Goal: Information Seeking & Learning: Check status

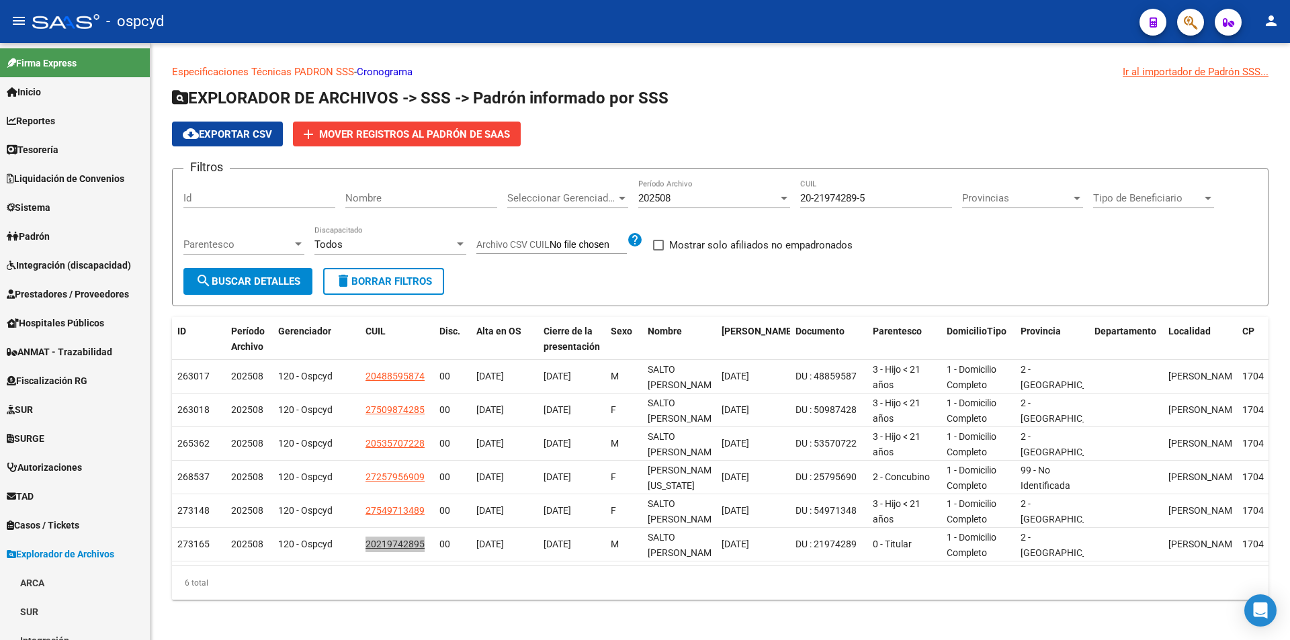
scroll to position [697, 0]
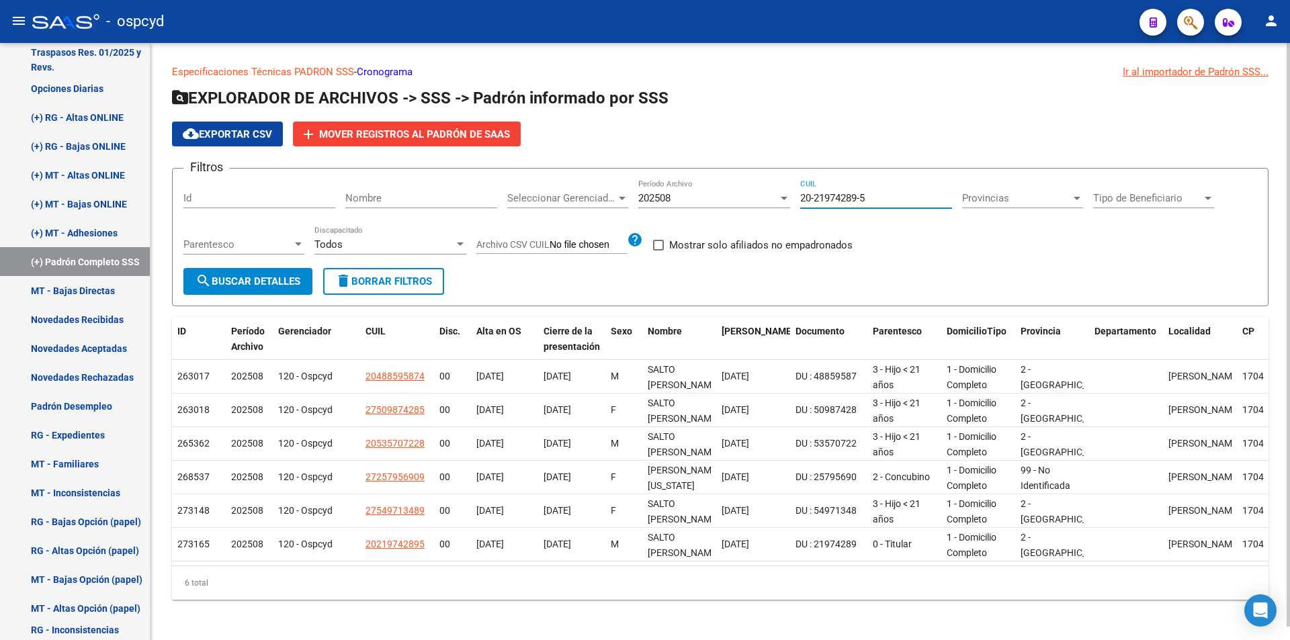
drag, startPoint x: 903, startPoint y: 197, endPoint x: 796, endPoint y: 208, distance: 108.1
click at [797, 208] on div "Filtros Id Nombre Seleccionar Gerenciador Seleccionar Gerenciador 202508 Períod…" at bounding box center [719, 223] width 1073 height 89
paste input "7-40848064-2"
click at [259, 265] on div "Parentesco Parentesco" at bounding box center [243, 247] width 121 height 42
click at [255, 271] on button "search Buscar Detalles" at bounding box center [247, 281] width 129 height 27
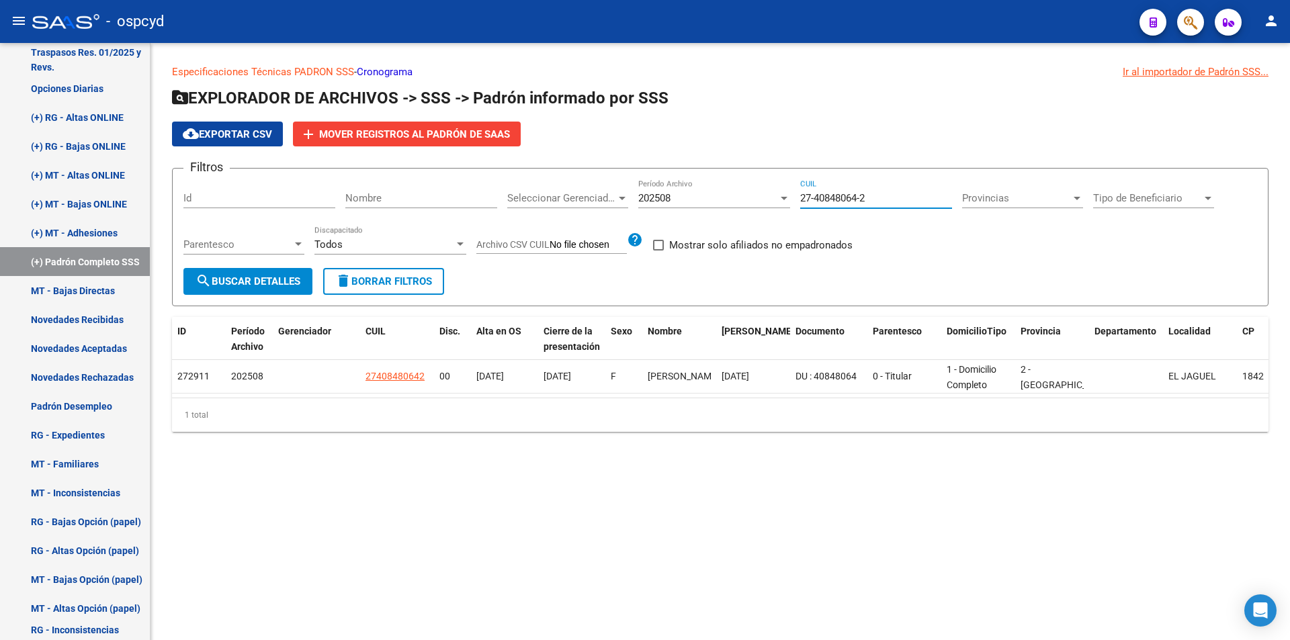
drag, startPoint x: 908, startPoint y: 197, endPoint x: 712, endPoint y: 206, distance: 195.7
click at [721, 200] on div "Filtros Id Nombre Seleccionar Gerenciador Seleccionar Gerenciador 202508 Períod…" at bounding box center [719, 223] width 1073 height 89
paste input "3-51498779"
click at [281, 287] on span "search Buscar Detalles" at bounding box center [247, 281] width 105 height 12
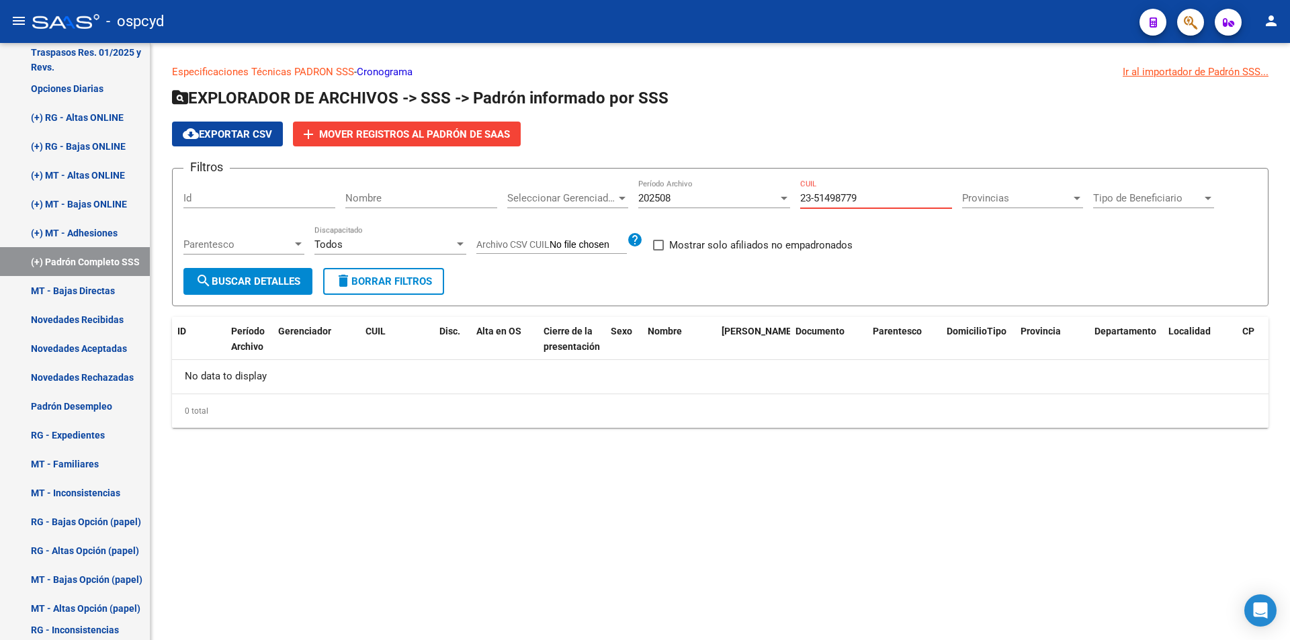
drag, startPoint x: 886, startPoint y: 197, endPoint x: 750, endPoint y: 202, distance: 136.4
click at [750, 202] on div "Filtros Id Nombre Seleccionar Gerenciador Seleccionar Gerenciador 202508 Períod…" at bounding box center [719, 223] width 1073 height 89
paste input "7-39555086-7"
click at [272, 275] on span "search Buscar Detalles" at bounding box center [247, 281] width 105 height 12
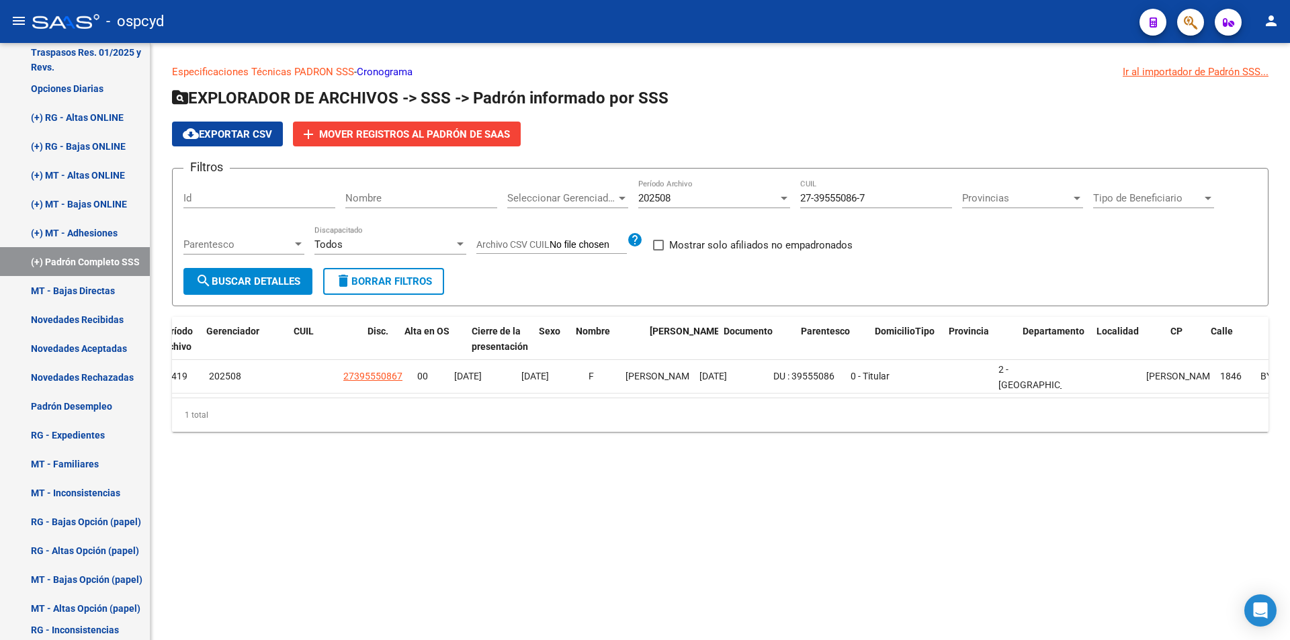
scroll to position [0, 0]
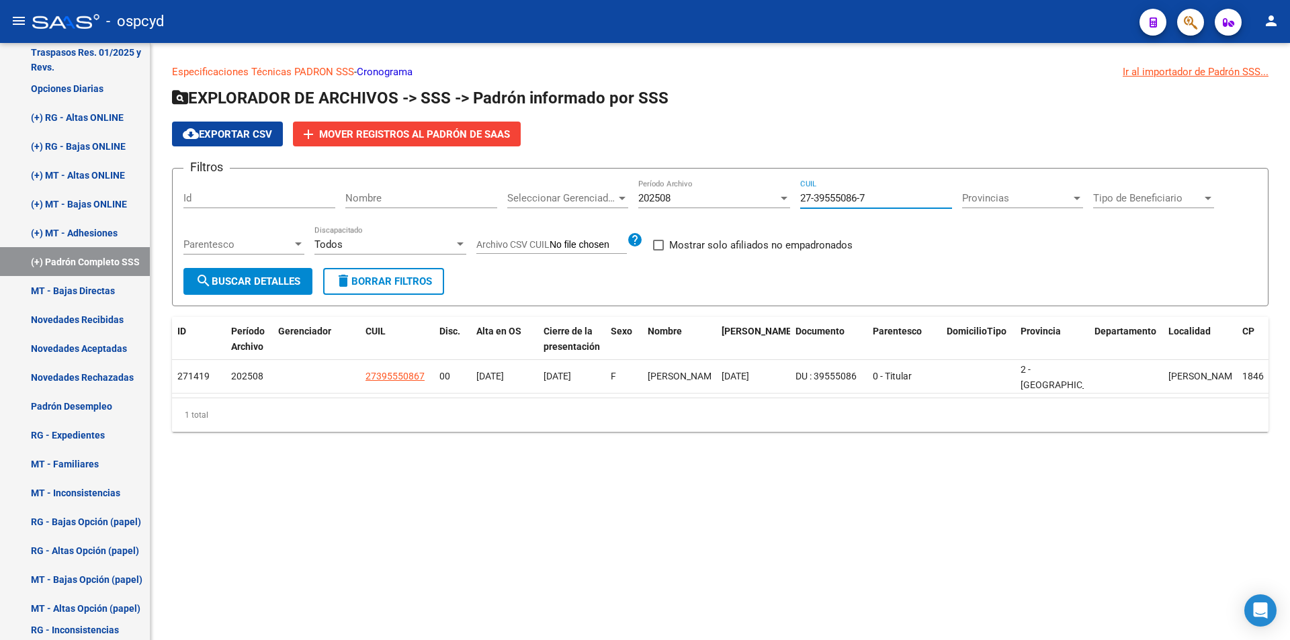
drag, startPoint x: 893, startPoint y: 197, endPoint x: 744, endPoint y: 208, distance: 149.5
click at [744, 208] on div "Filtros Id Nombre Seleccionar Gerenciador Seleccionar Gerenciador 202508 Períod…" at bounding box center [719, 223] width 1073 height 89
paste input "3-27313129-9"
type input "23-27313129-9"
click at [300, 275] on button "search Buscar Detalles" at bounding box center [247, 281] width 129 height 27
